Goal: Find specific page/section: Find specific page/section

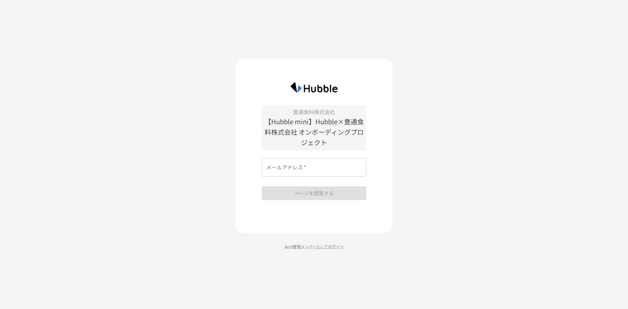
drag, startPoint x: 303, startPoint y: 169, endPoint x: 306, endPoint y: 169, distance: 3.6
click at [303, 169] on input "メールアドレス   *" at bounding box center [314, 167] width 105 height 18
type input "**********"
click at [320, 190] on button "ページを閲覧する" at bounding box center [314, 193] width 105 height 14
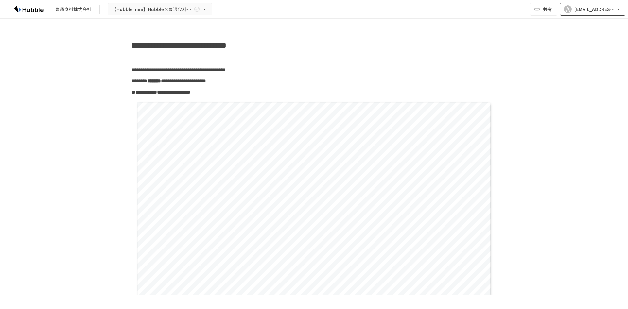
click at [620, 8] on icon "button" at bounding box center [618, 9] width 7 height 7
click at [498, 55] on div at bounding box center [314, 154] width 628 height 309
click at [208, 9] on icon "button" at bounding box center [204, 9] width 7 height 7
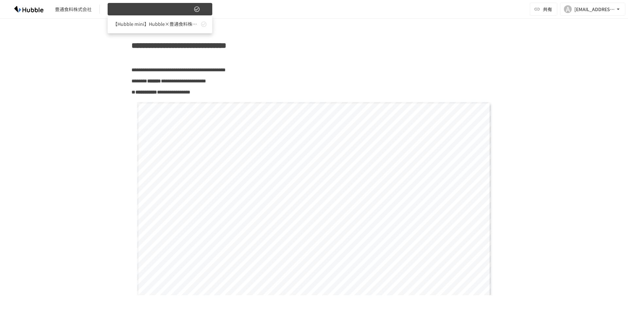
click at [208, 8] on div at bounding box center [314, 154] width 628 height 309
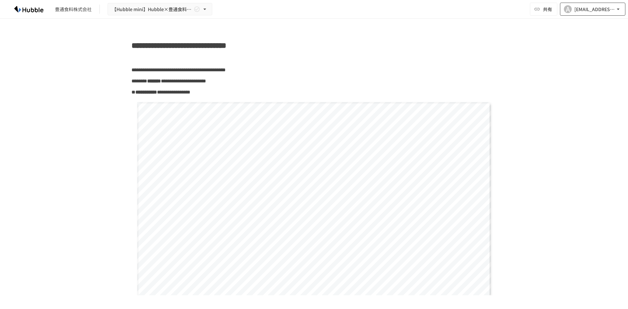
click at [597, 7] on div "[EMAIL_ADDRESS][PERSON_NAME][DOMAIN_NAME]" at bounding box center [594, 9] width 41 height 8
click at [522, 40] on div at bounding box center [314, 154] width 628 height 309
